Goal: Information Seeking & Learning: Compare options

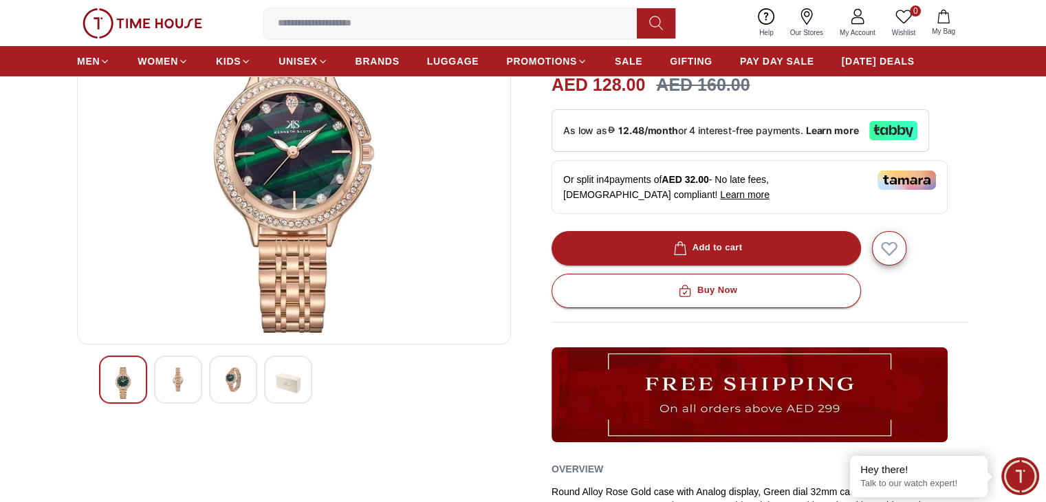
scroll to position [320, 0]
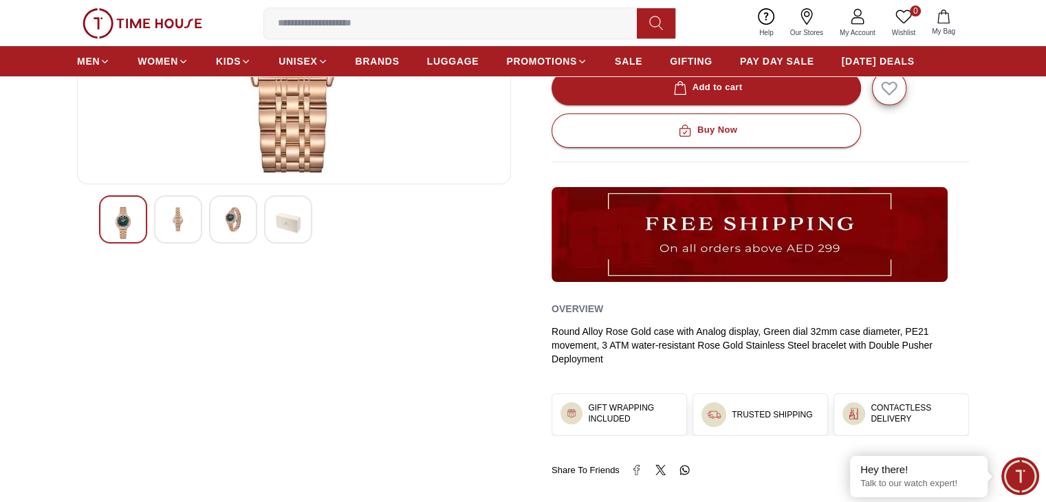
click at [184, 227] on img at bounding box center [178, 219] width 25 height 25
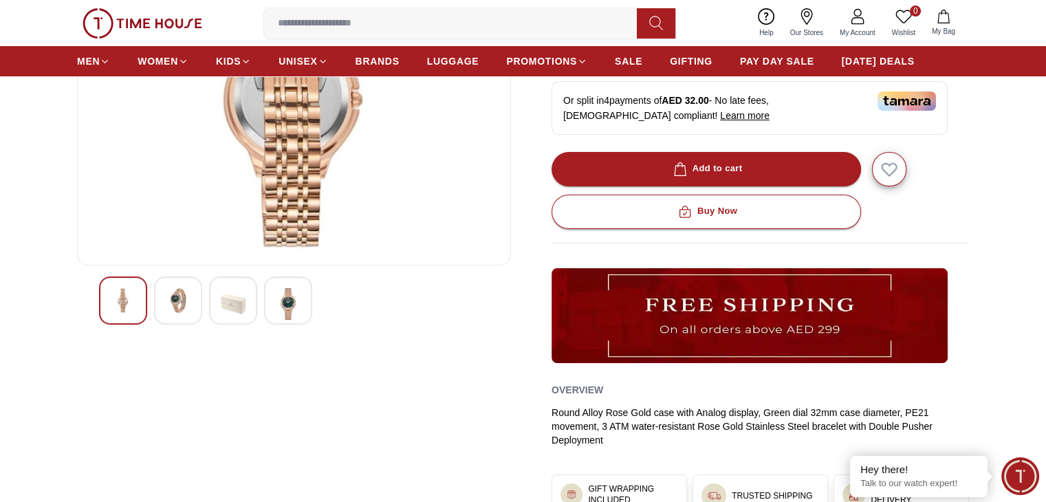
scroll to position [160, 0]
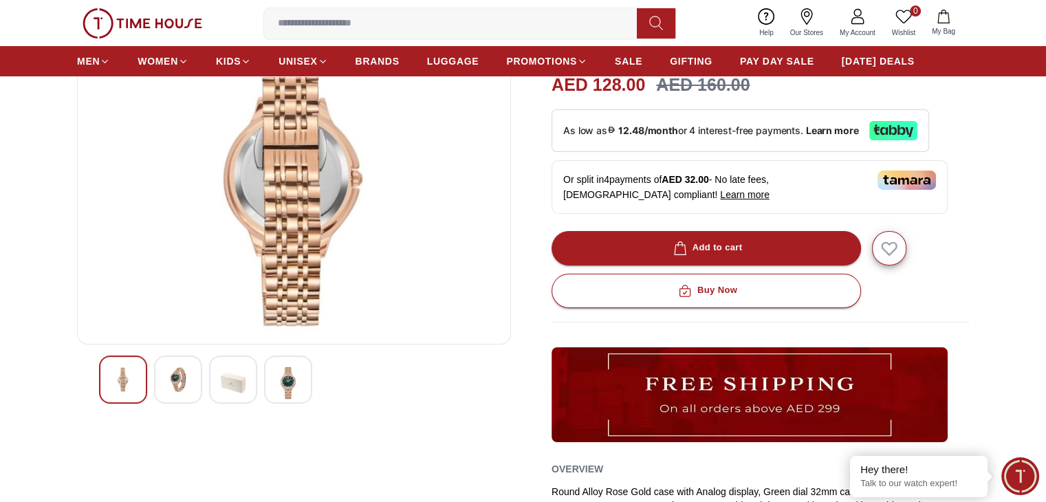
click at [214, 375] on div at bounding box center [233, 379] width 48 height 48
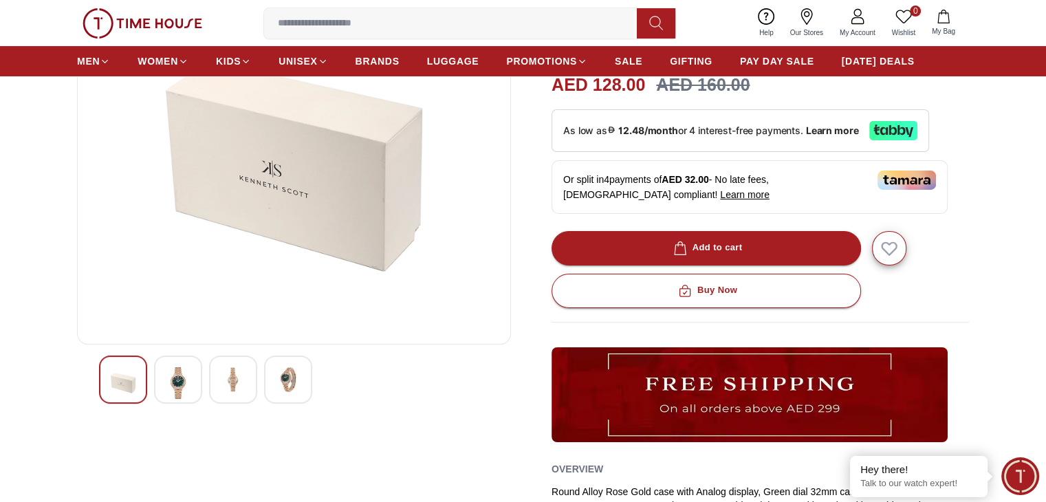
click at [276, 380] on img at bounding box center [288, 379] width 25 height 25
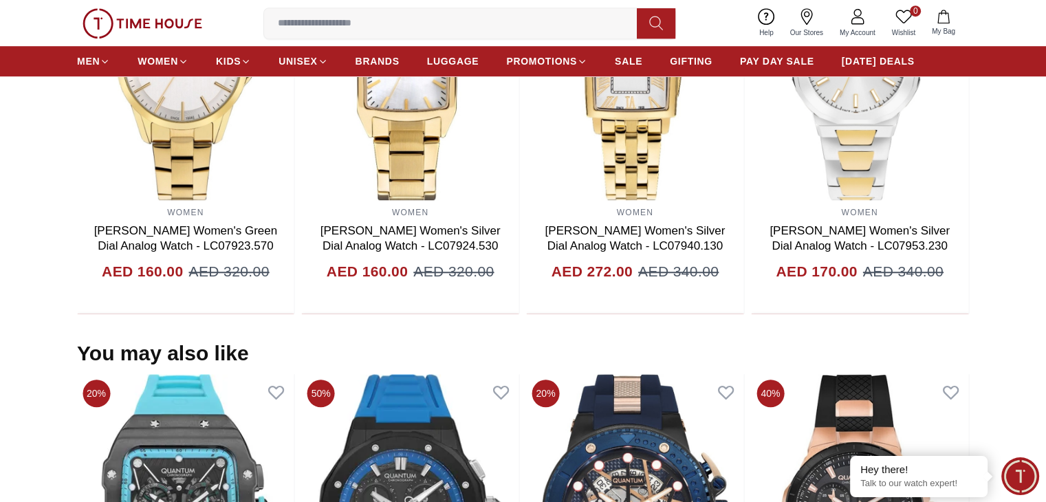
scroll to position [963, 0]
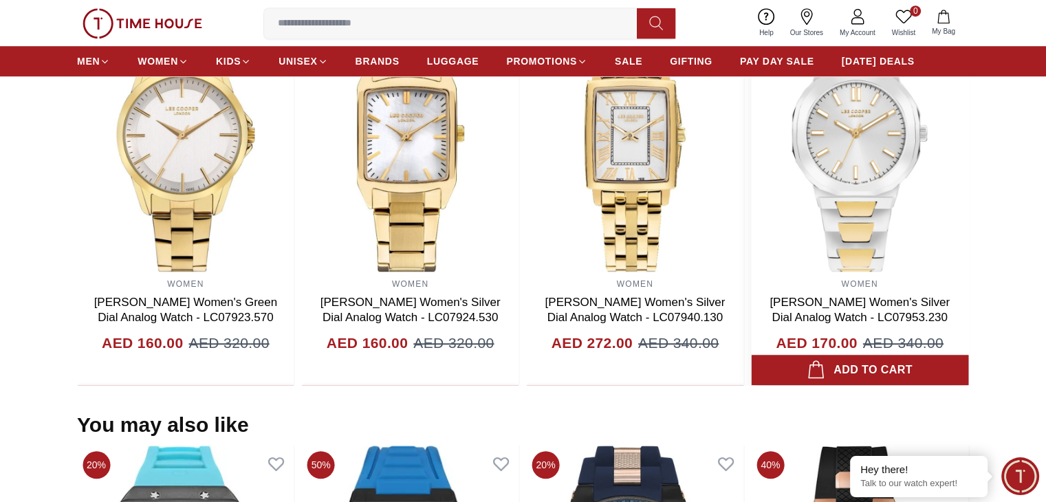
click at [818, 190] on img at bounding box center [859, 134] width 217 height 275
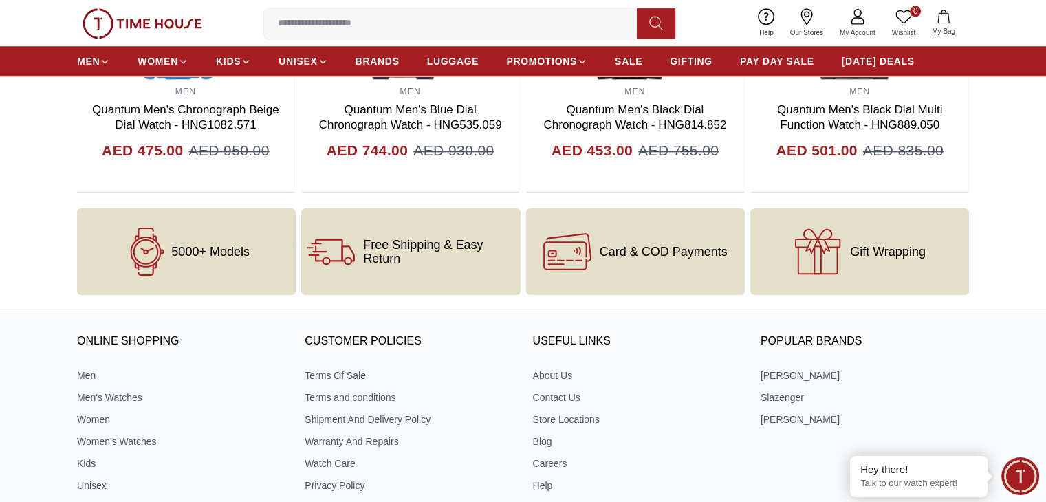
scroll to position [1818, 0]
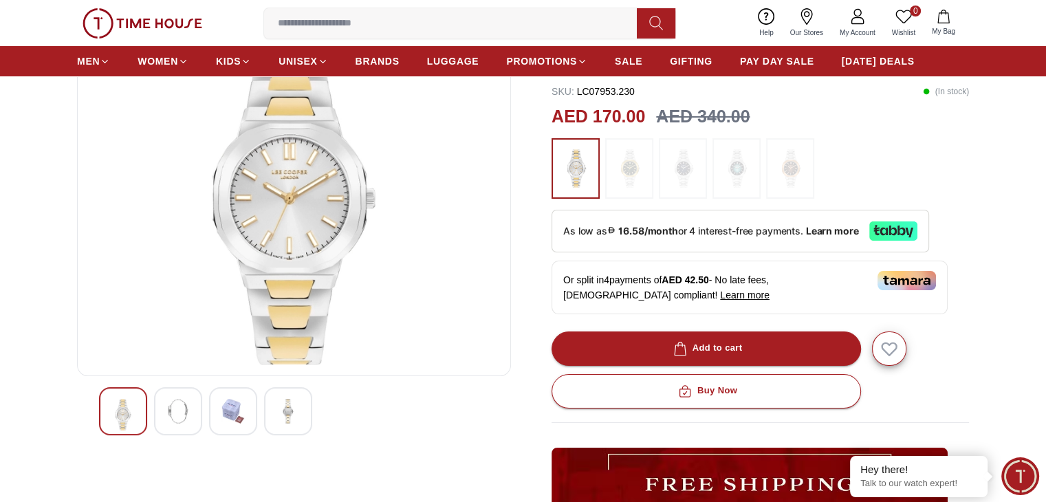
scroll to position [320, 0]
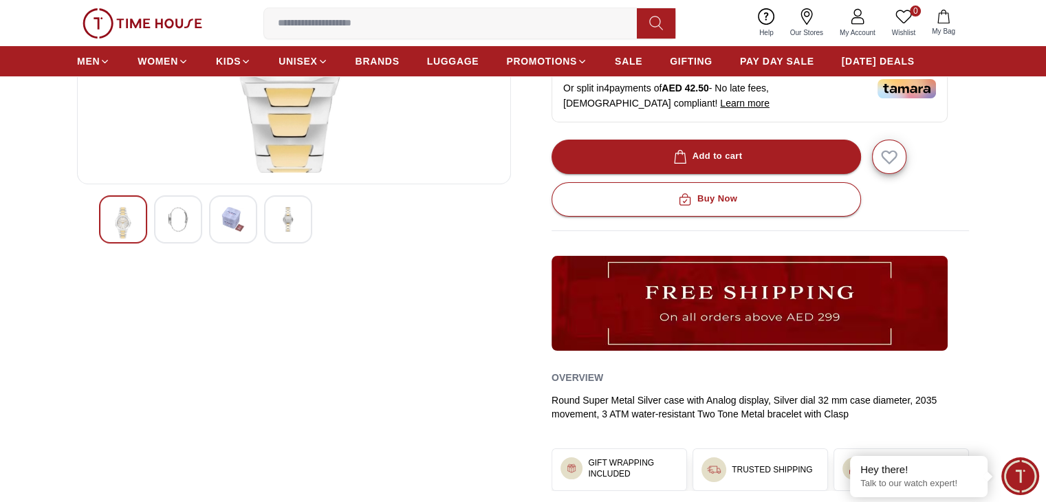
click at [239, 223] on img at bounding box center [233, 219] width 25 height 25
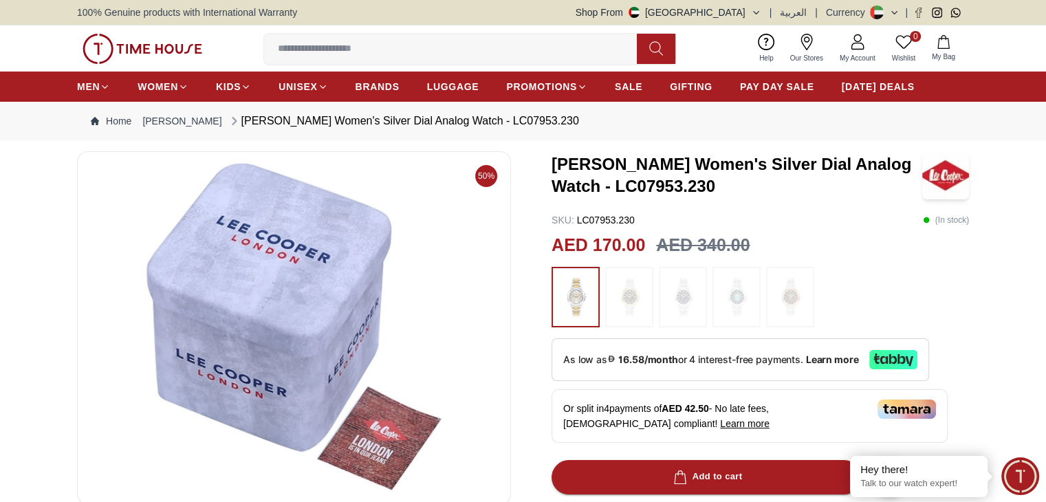
scroll to position [160, 0]
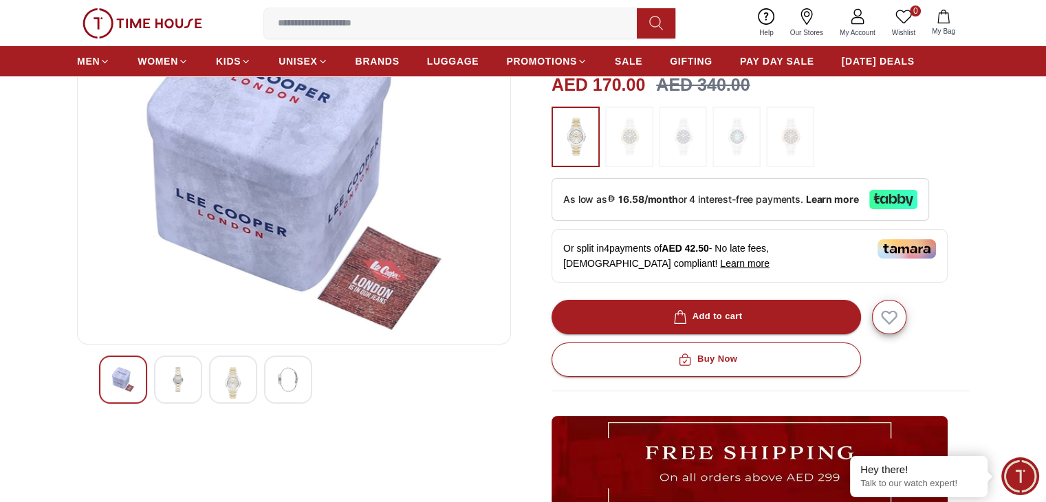
click at [270, 369] on div at bounding box center [288, 379] width 48 height 48
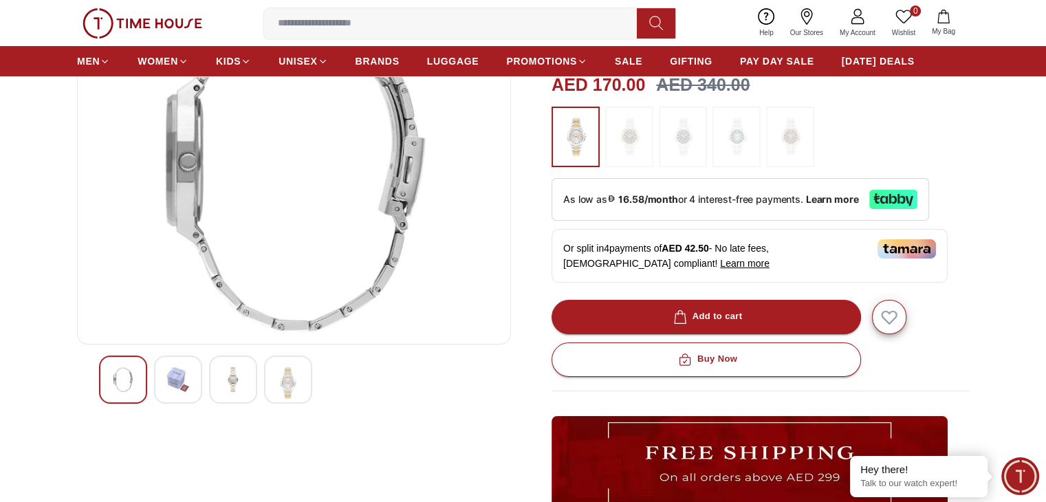
click at [197, 379] on div at bounding box center [178, 379] width 48 height 48
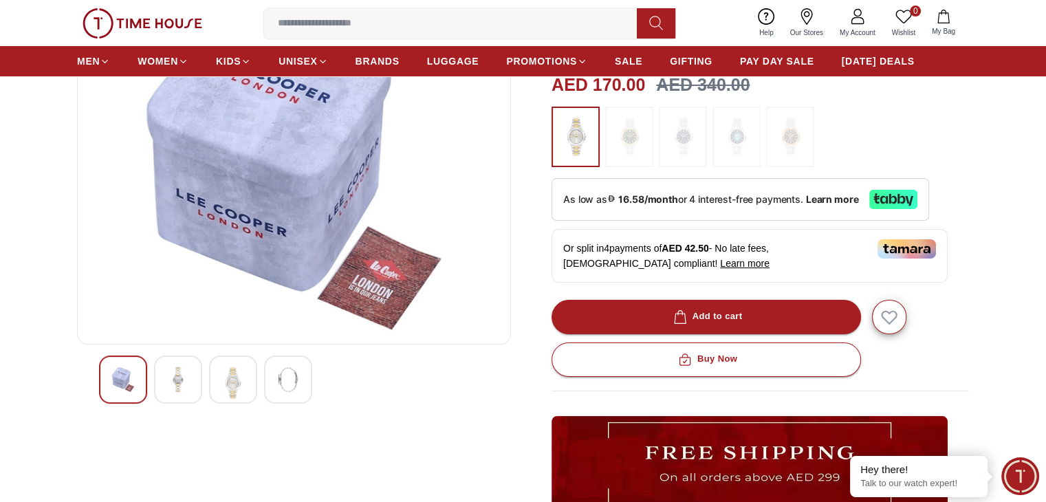
click at [232, 375] on img at bounding box center [233, 383] width 25 height 32
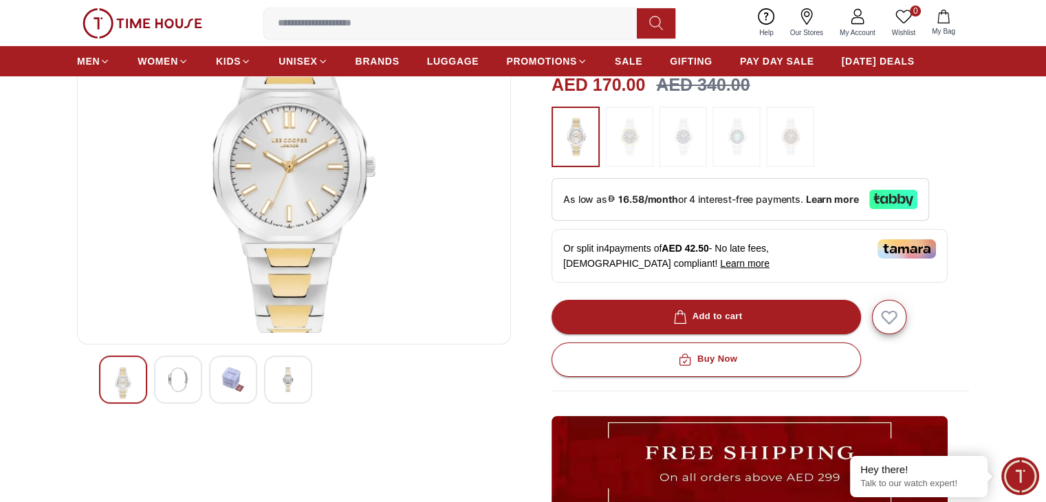
click at [132, 373] on img at bounding box center [123, 383] width 25 height 32
click at [161, 375] on div at bounding box center [178, 379] width 48 height 48
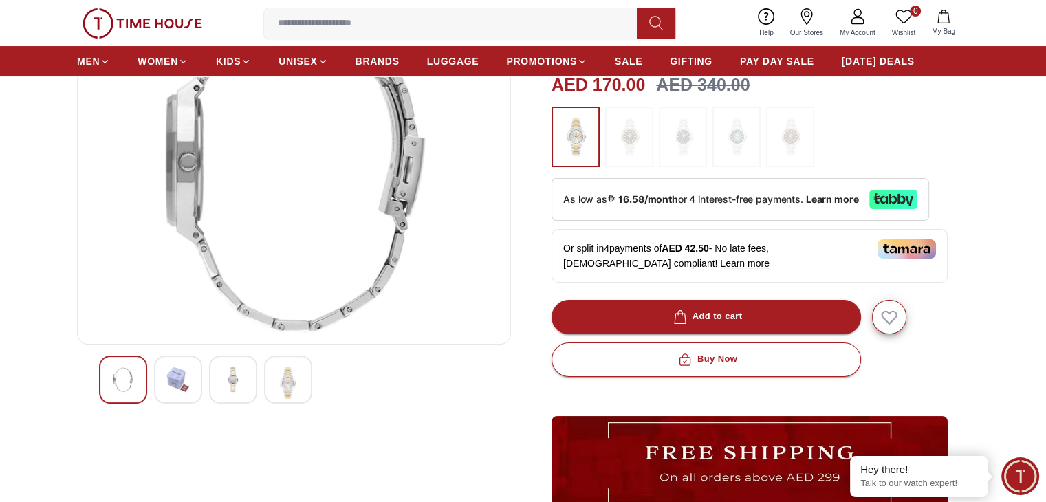
click at [118, 385] on img at bounding box center [123, 379] width 25 height 25
click at [110, 364] on div at bounding box center [123, 379] width 48 height 48
click at [287, 380] on img at bounding box center [288, 383] width 25 height 32
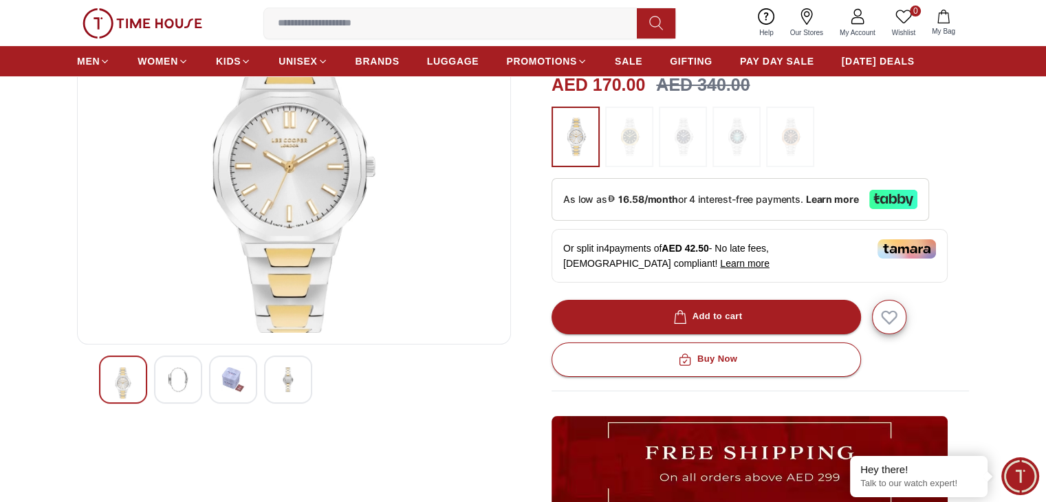
click at [292, 370] on img at bounding box center [288, 379] width 25 height 25
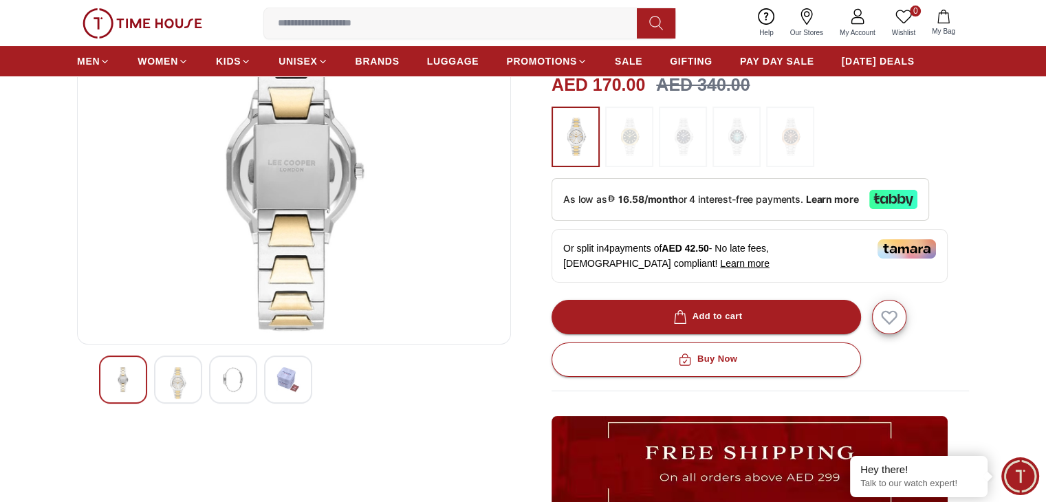
click at [166, 375] on img at bounding box center [178, 383] width 25 height 32
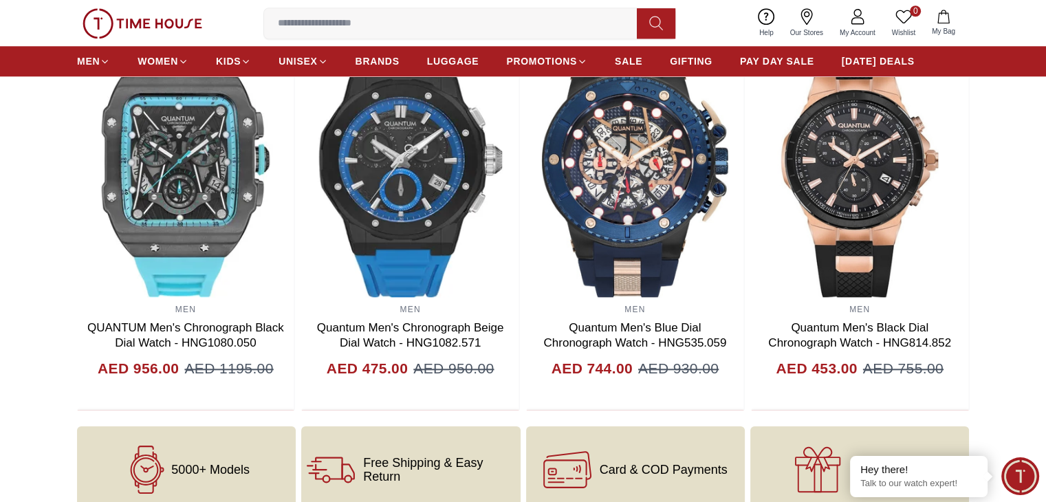
scroll to position [1444, 0]
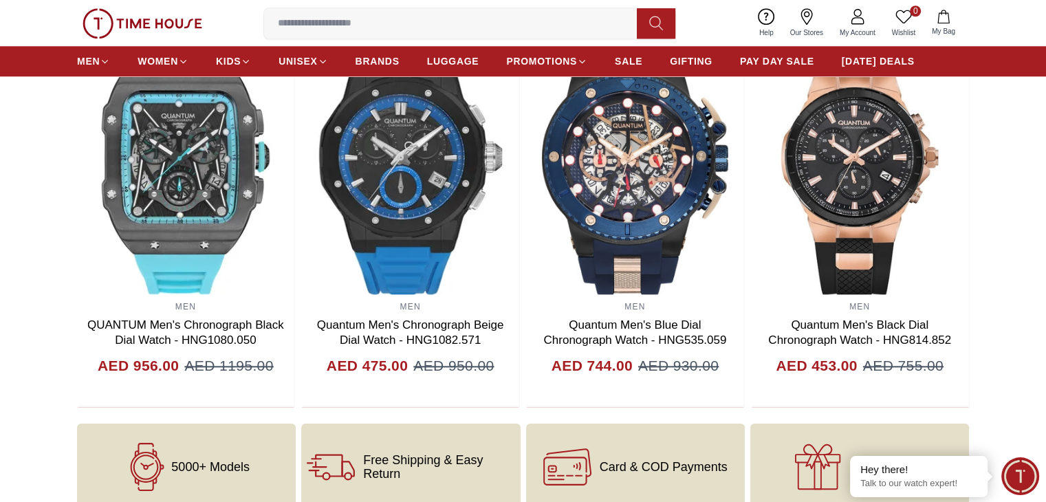
click at [162, 31] on img at bounding box center [143, 23] width 120 height 30
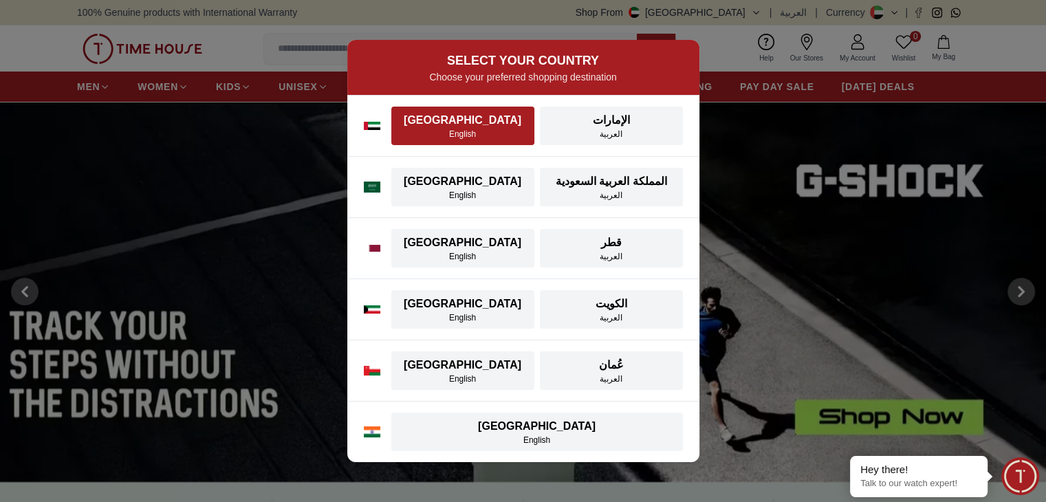
click at [437, 138] on div "English" at bounding box center [462, 134] width 127 height 11
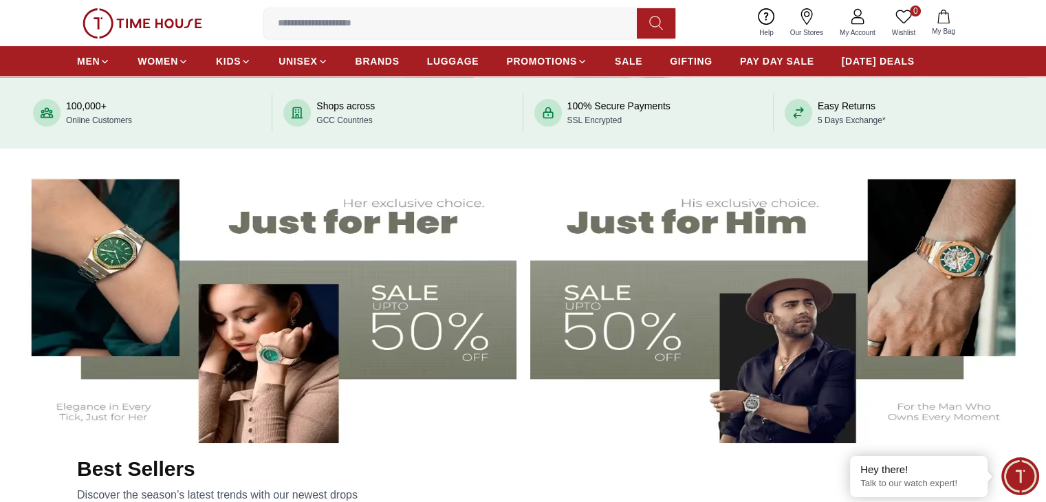
scroll to position [481, 0]
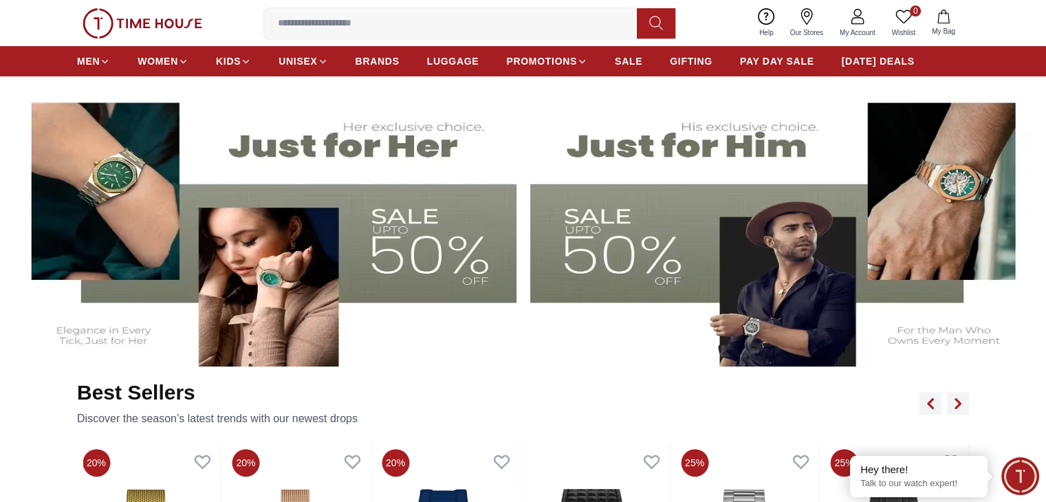
click at [355, 228] on img at bounding box center [263, 226] width 505 height 281
click at [671, 232] on img at bounding box center [782, 226] width 505 height 281
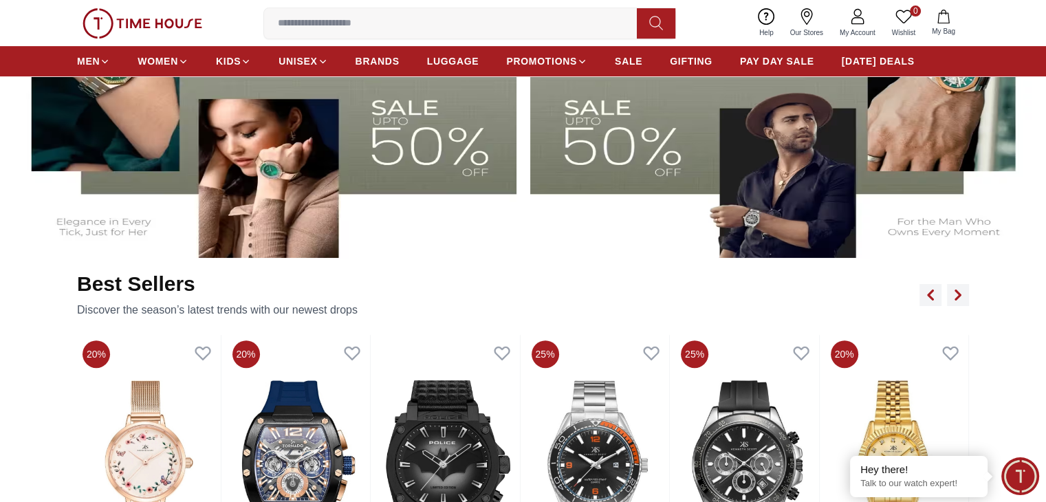
scroll to position [802, 0]
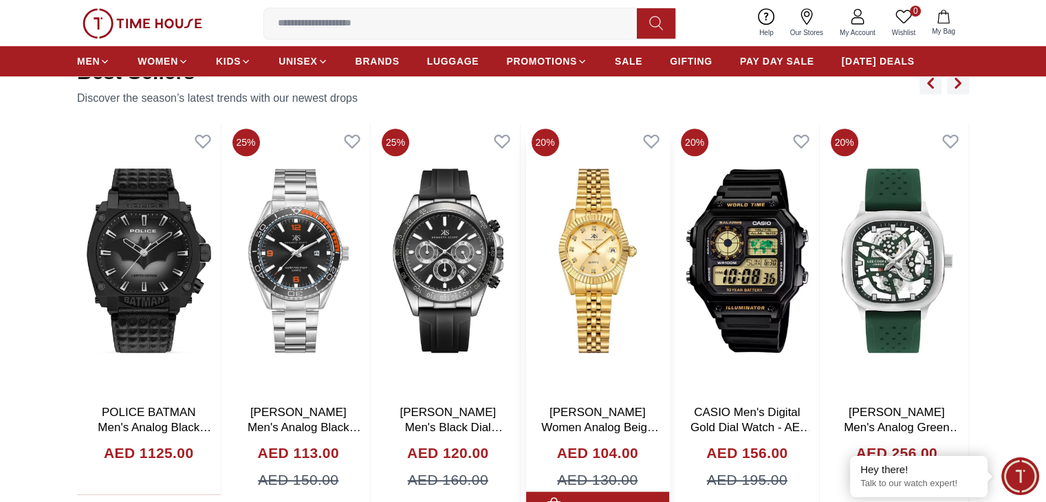
click at [611, 295] on img at bounding box center [598, 260] width 144 height 275
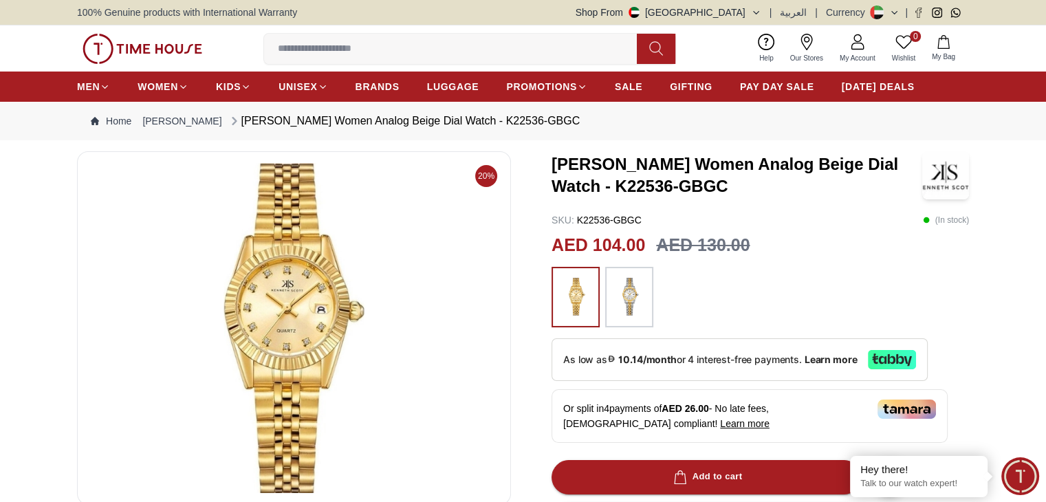
scroll to position [160, 0]
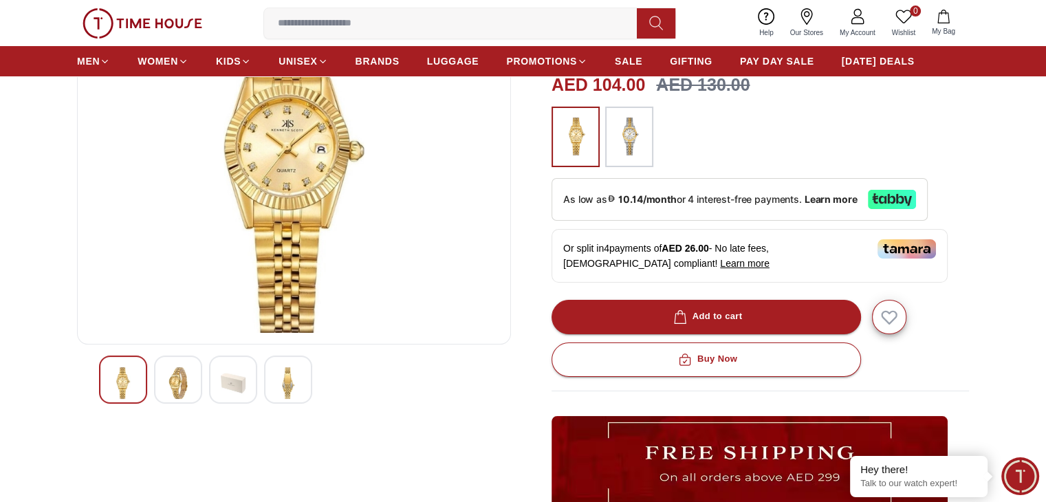
click at [237, 382] on img at bounding box center [233, 383] width 25 height 32
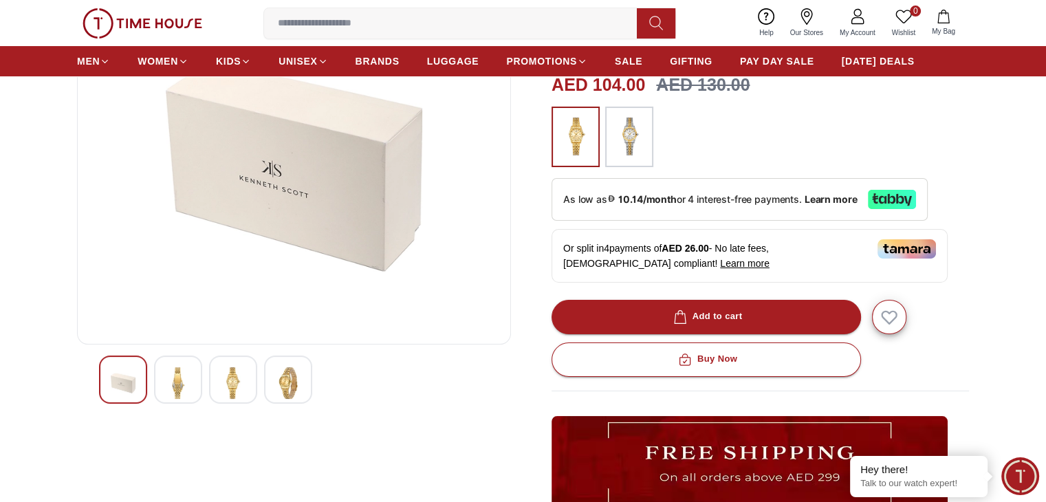
click at [281, 369] on img at bounding box center [288, 383] width 25 height 32
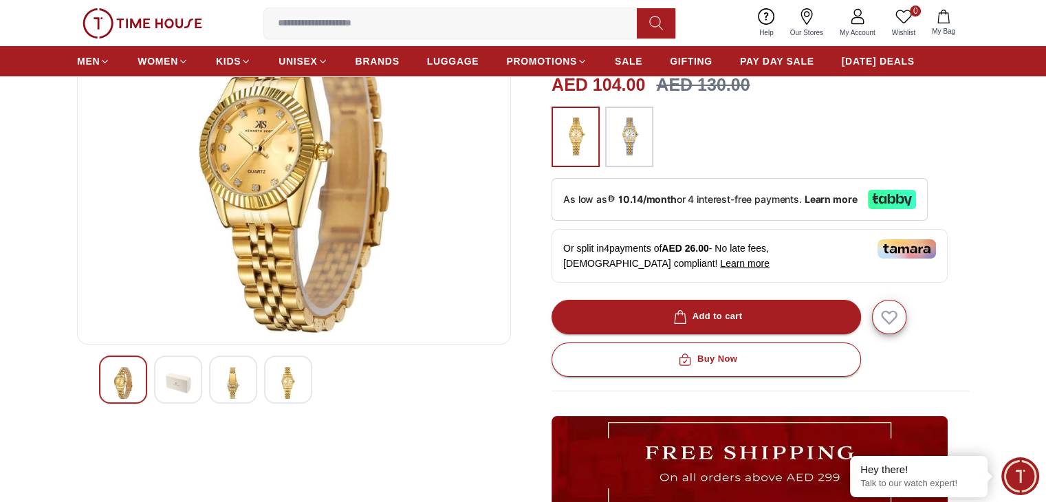
click at [183, 386] on img at bounding box center [178, 383] width 25 height 32
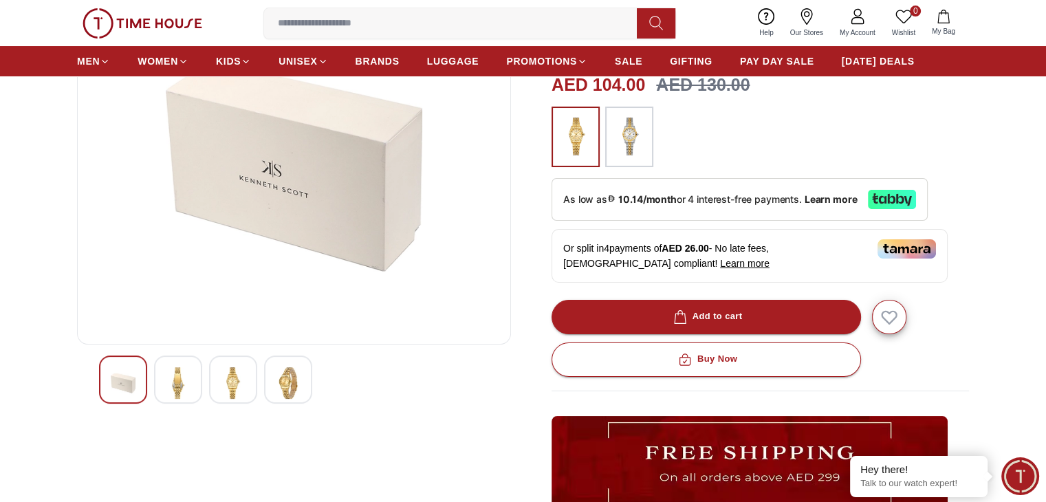
click at [136, 391] on div at bounding box center [123, 379] width 48 height 48
click at [244, 388] on img at bounding box center [233, 383] width 25 height 32
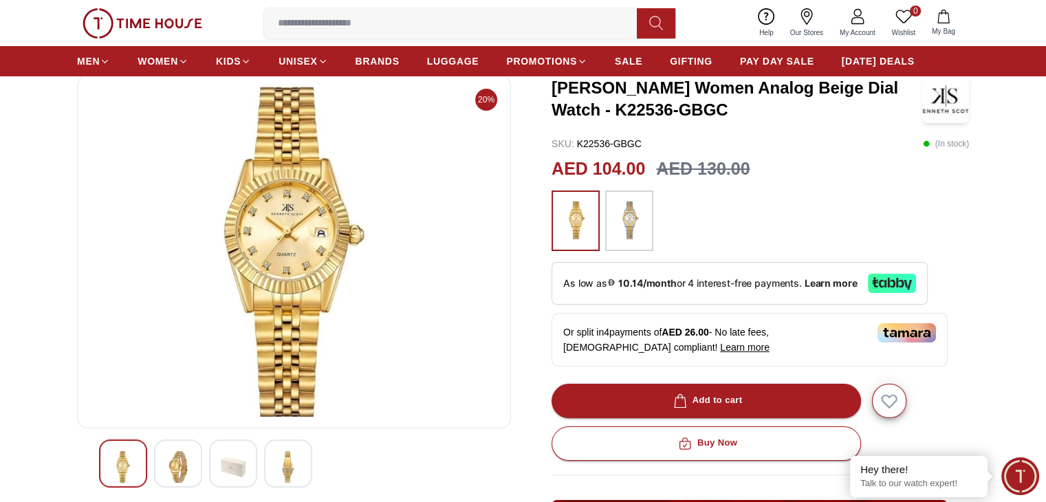
scroll to position [0, 0]
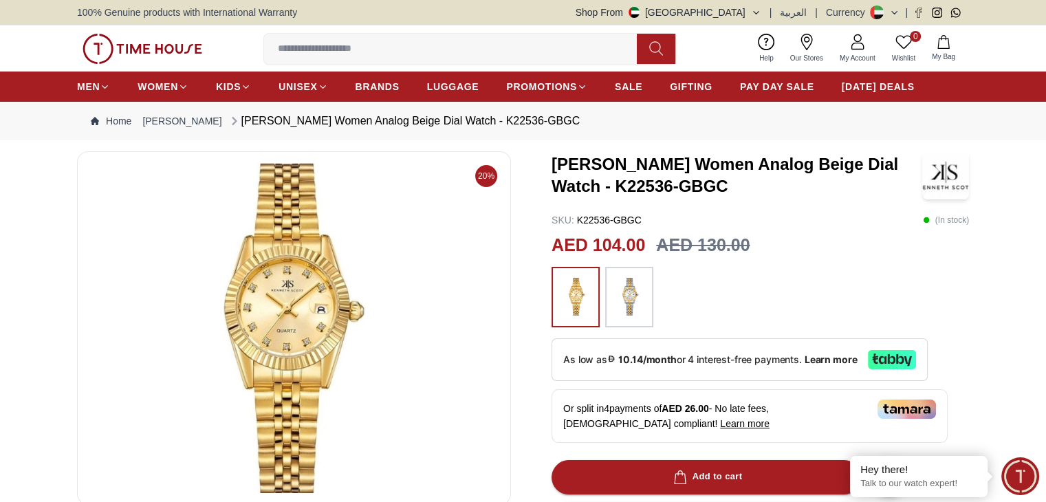
click at [620, 298] on img at bounding box center [629, 297] width 34 height 47
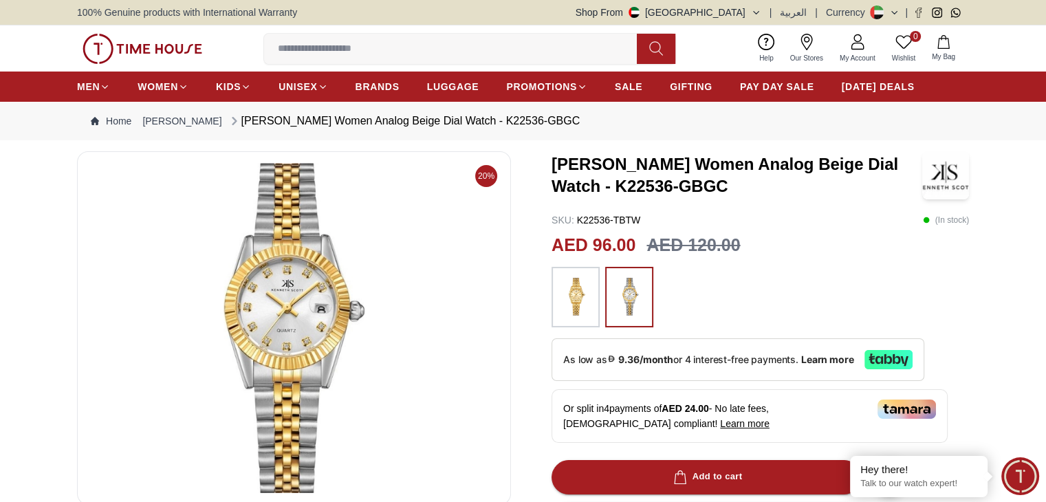
scroll to position [160, 0]
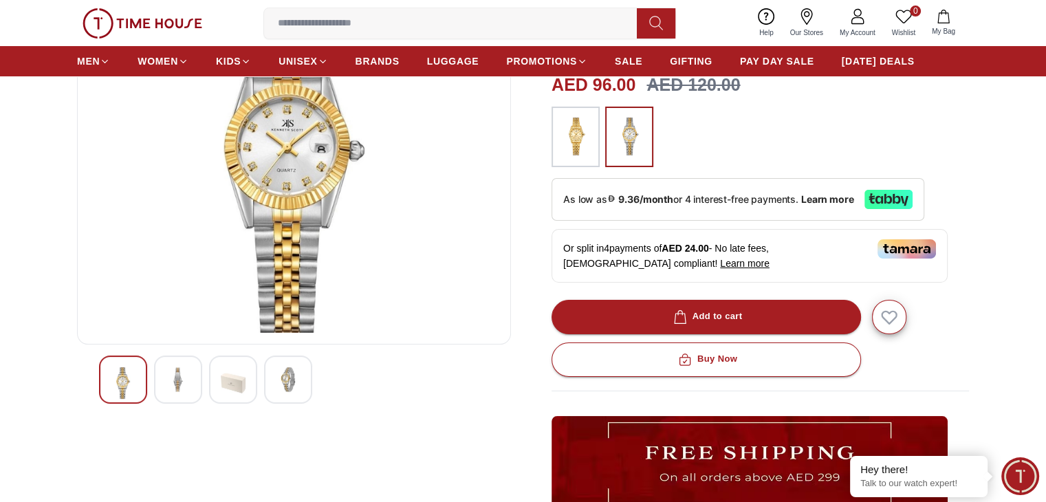
click at [289, 377] on img at bounding box center [288, 379] width 25 height 25
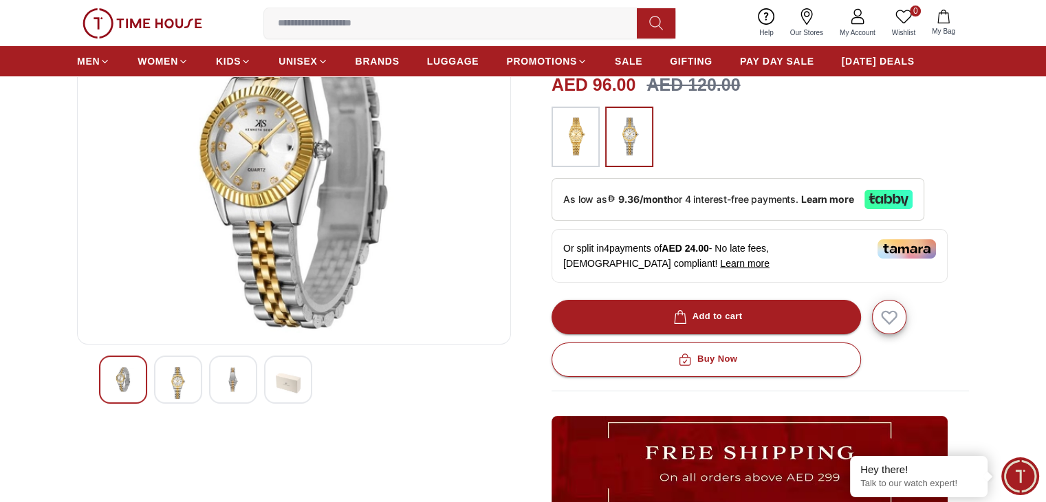
click at [245, 379] on img at bounding box center [233, 379] width 25 height 25
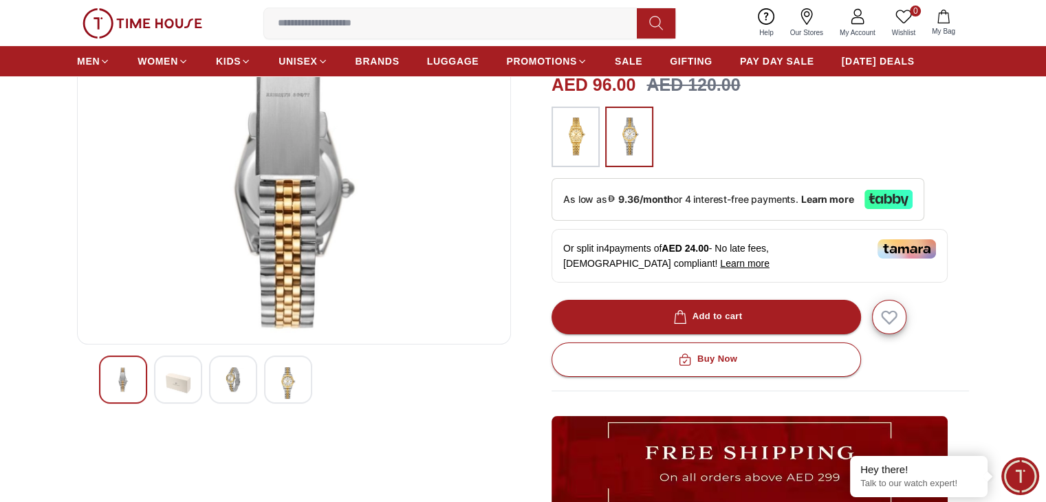
click at [184, 384] on img at bounding box center [178, 383] width 25 height 32
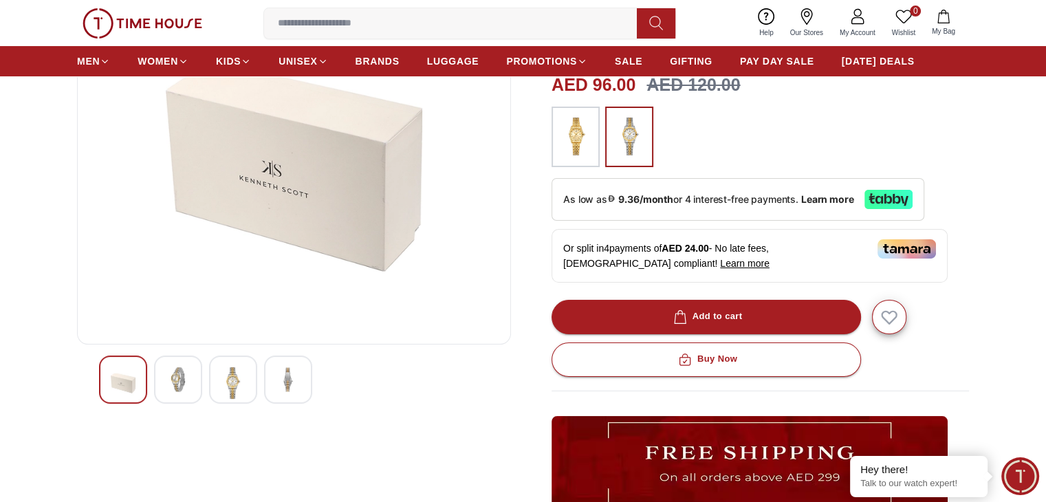
click at [147, 386] on div at bounding box center [294, 379] width 390 height 48
click at [165, 380] on div at bounding box center [178, 379] width 48 height 48
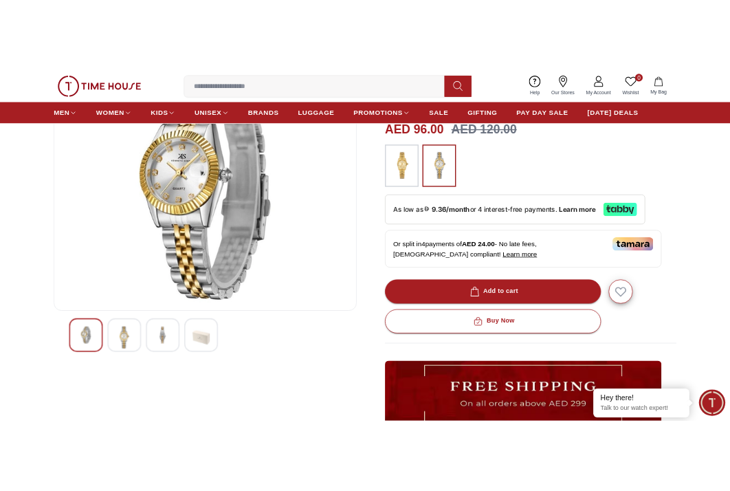
scroll to position [0, 0]
